Goal: Task Accomplishment & Management: Use online tool/utility

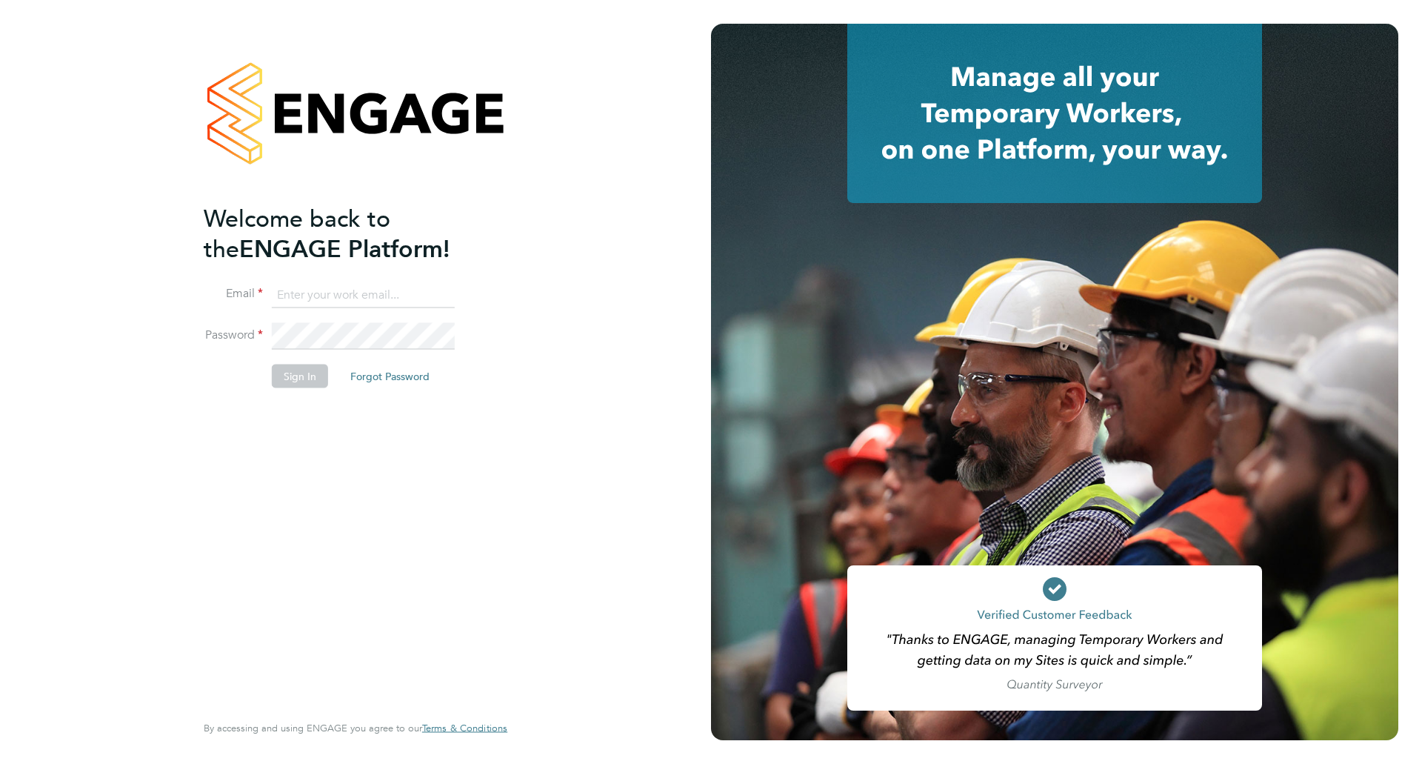
click at [333, 296] on input at bounding box center [363, 294] width 183 height 27
type input "Jake.marlborough@vistry.co.uk"
click at [301, 380] on button "Sign In" at bounding box center [300, 376] width 56 height 24
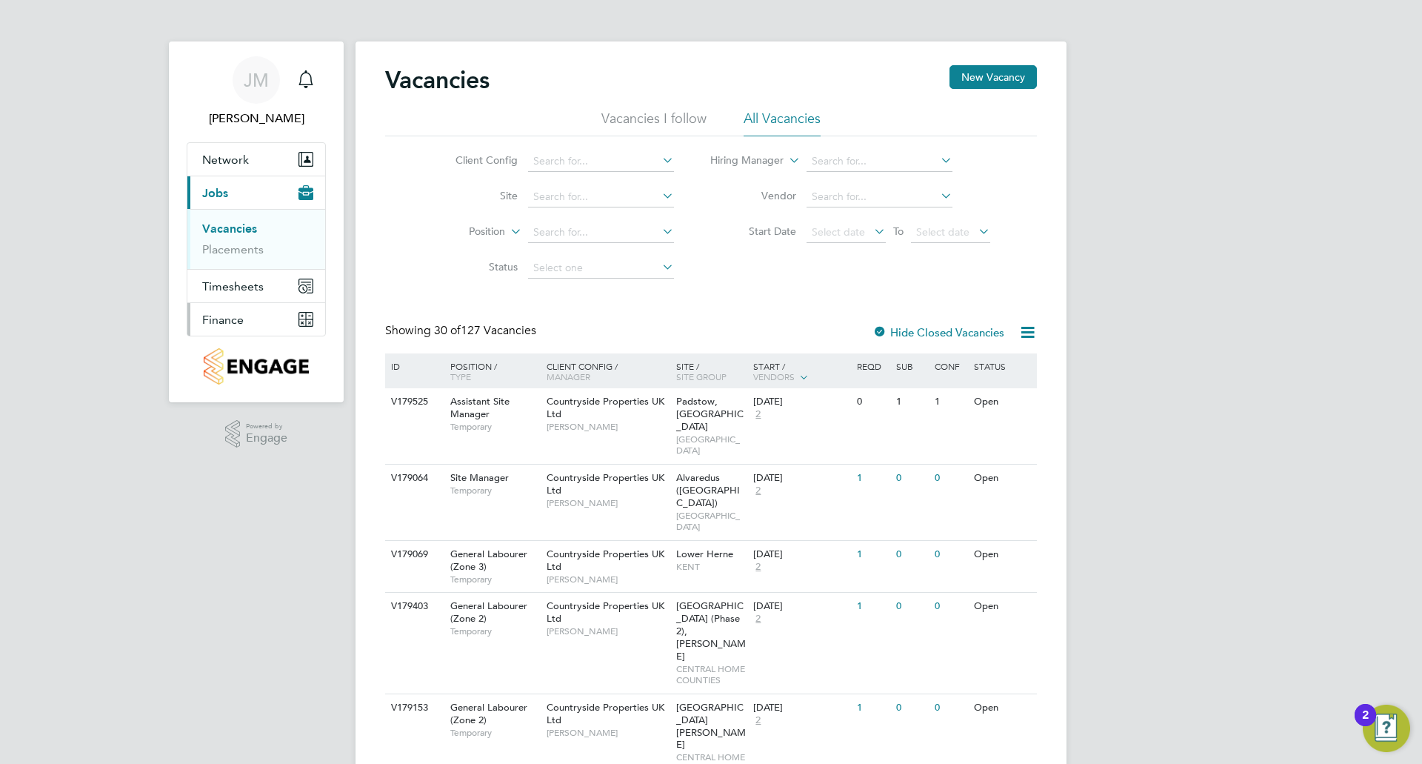
click at [265, 316] on button "Finance" at bounding box center [256, 319] width 138 height 33
click at [267, 319] on button "Finance" at bounding box center [256, 319] width 138 height 33
click at [213, 300] on link "Invoices & Credit Notes" at bounding box center [248, 302] width 93 height 29
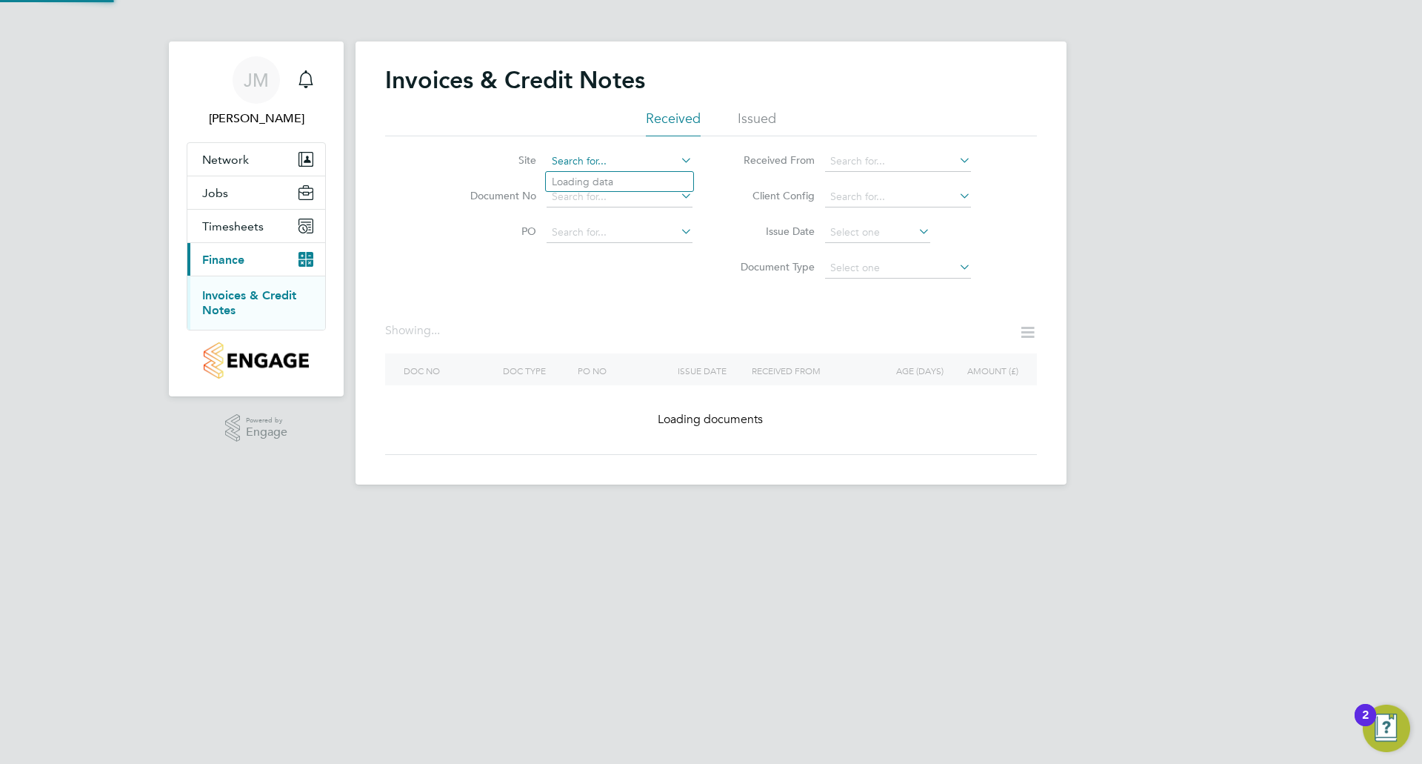
click at [602, 152] on input at bounding box center [620, 161] width 146 height 21
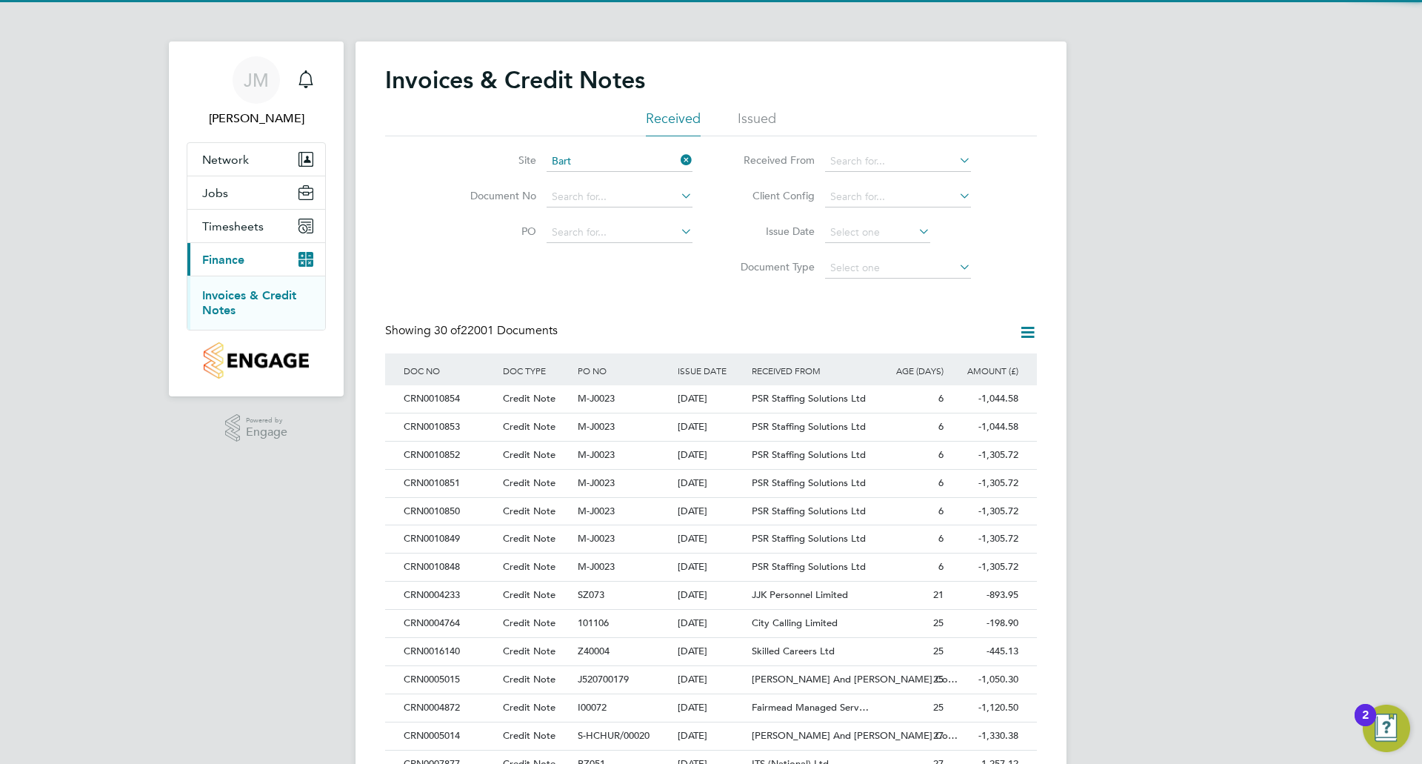
click at [606, 184] on li "Bart on Park" at bounding box center [663, 182] width 234 height 20
type input "[GEOGRAPHIC_DATA]"
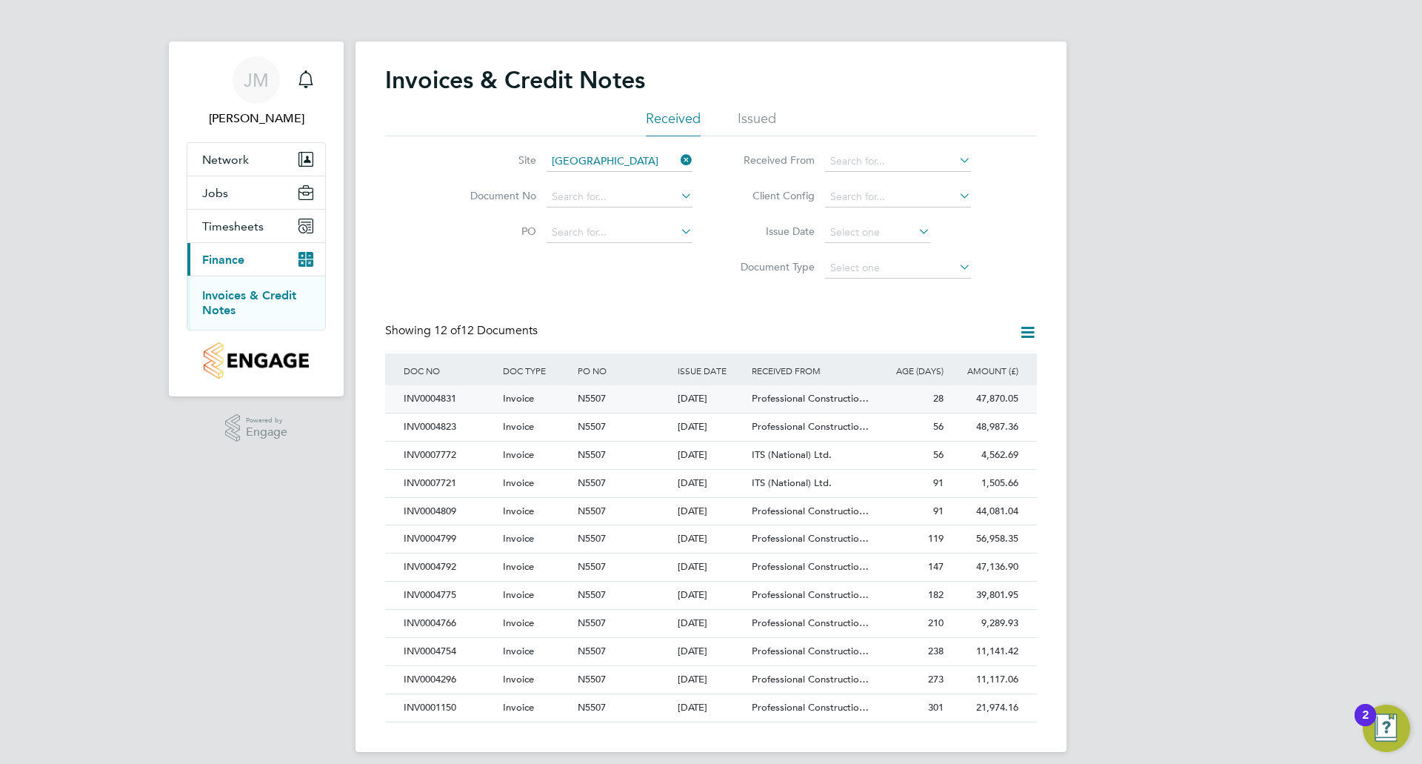
click at [904, 404] on div "28" at bounding box center [909, 398] width 75 height 27
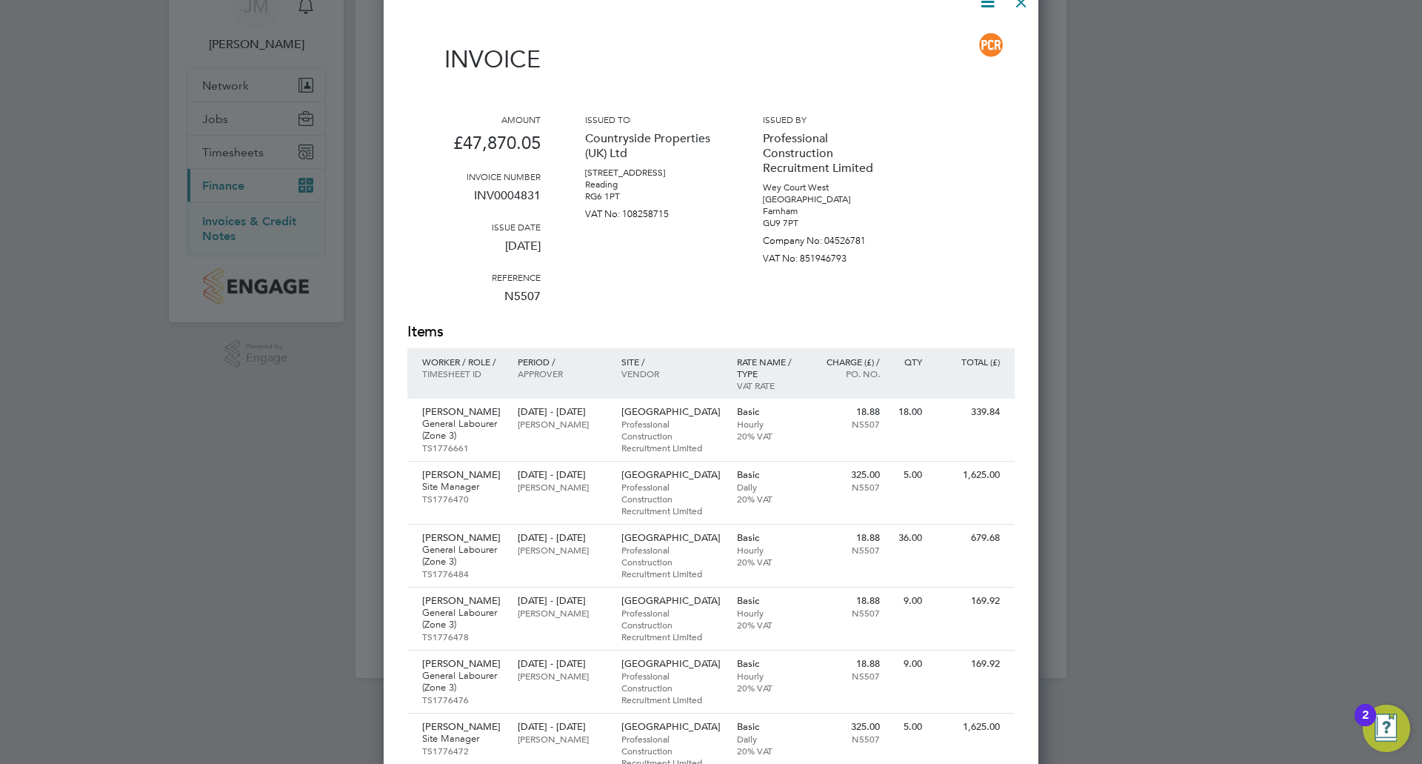
drag, startPoint x: 470, startPoint y: 141, endPoint x: 478, endPoint y: 187, distance: 46.6
click at [478, 187] on div "Amount £47,870.05 Invoice number INV0004831 Issue date [DATE] Reference N5507" at bounding box center [473, 217] width 133 height 208
click at [675, 190] on p "Reading" at bounding box center [651, 184] width 133 height 12
